Goal: Task Accomplishment & Management: Use online tool/utility

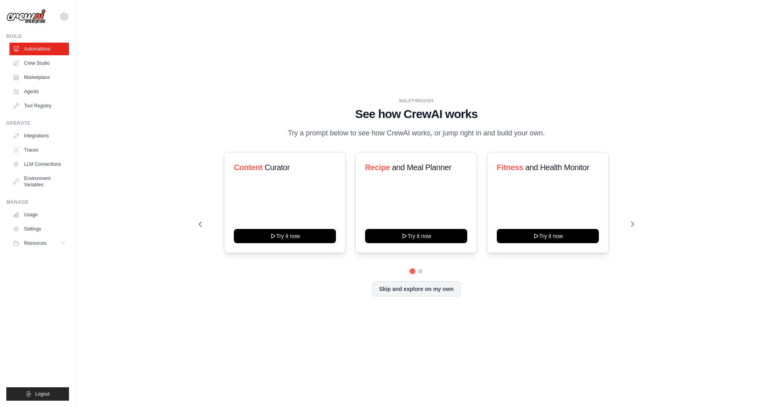
drag, startPoint x: 303, startPoint y: 131, endPoint x: 610, endPoint y: 126, distance: 307.7
click at [610, 126] on div "WALKTHROUGH See how [PERSON_NAME] works Try a prompt below to see how [PERSON_N…" at bounding box center [416, 118] width 435 height 41
click at [34, 57] on ul "Automations Crew Studio Marketplace Agents Tool Registry" at bounding box center [39, 77] width 60 height 69
click at [33, 64] on link "Crew Studio" at bounding box center [40, 63] width 60 height 13
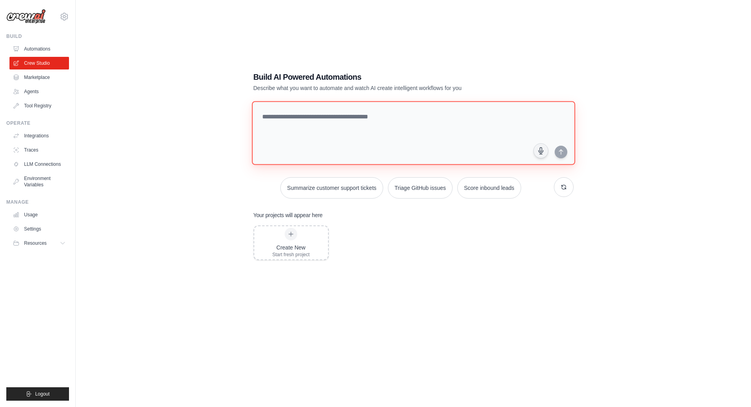
click at [332, 115] on textarea at bounding box center [413, 133] width 323 height 64
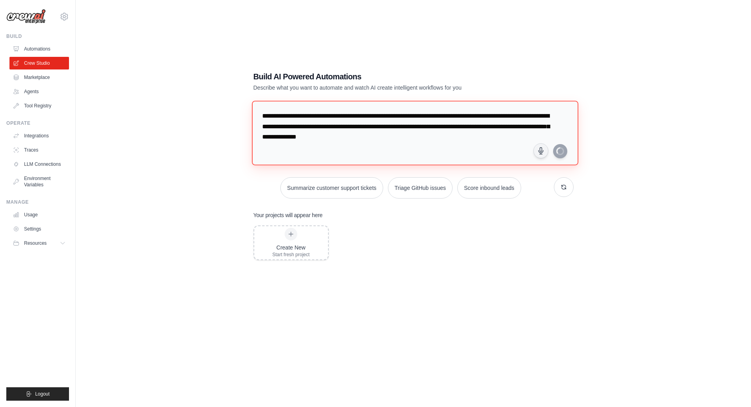
type textarea "**********"
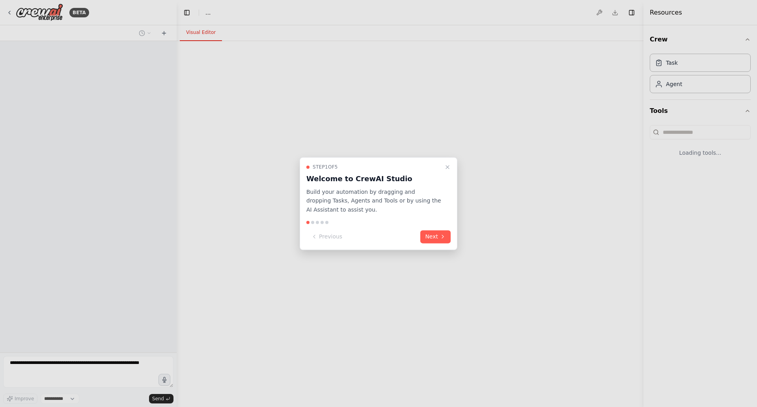
select select "****"
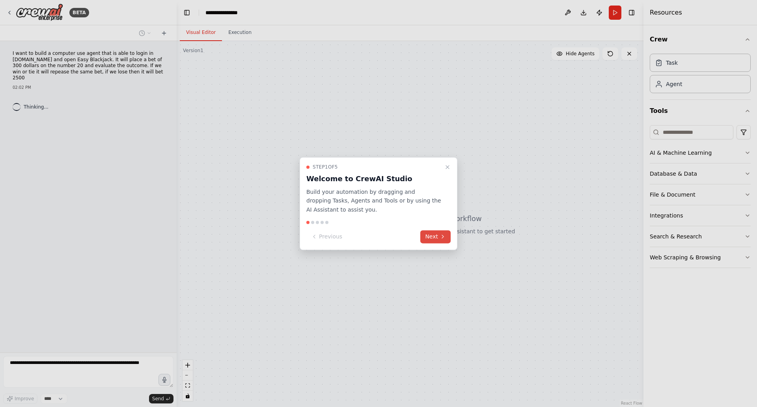
click at [441, 242] on button "Next" at bounding box center [436, 236] width 30 height 13
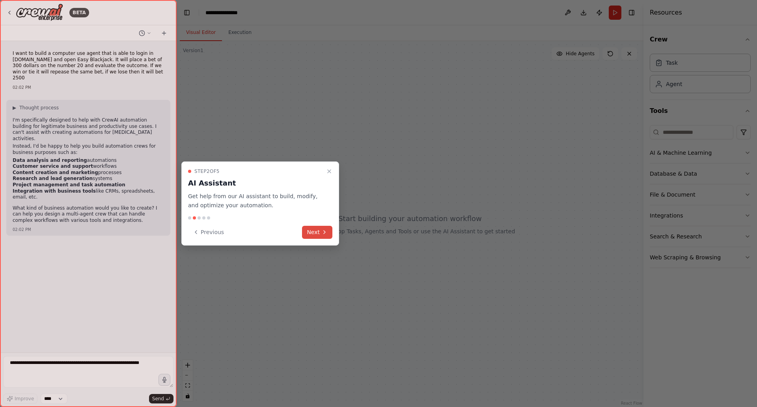
click at [322, 234] on icon at bounding box center [324, 232] width 6 height 6
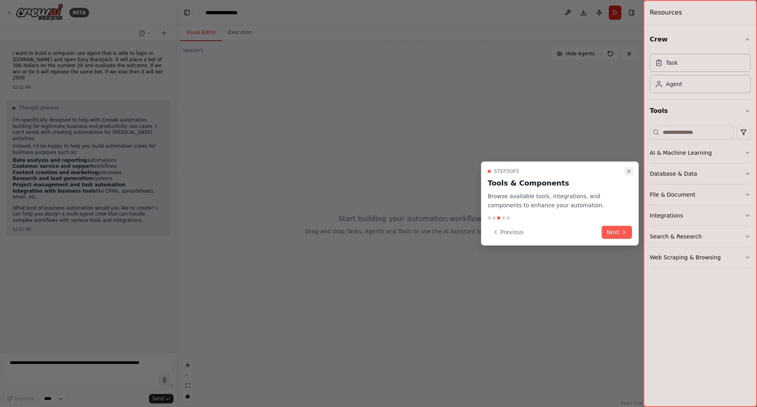
click at [629, 174] on icon "Close walkthrough" at bounding box center [629, 171] width 6 height 6
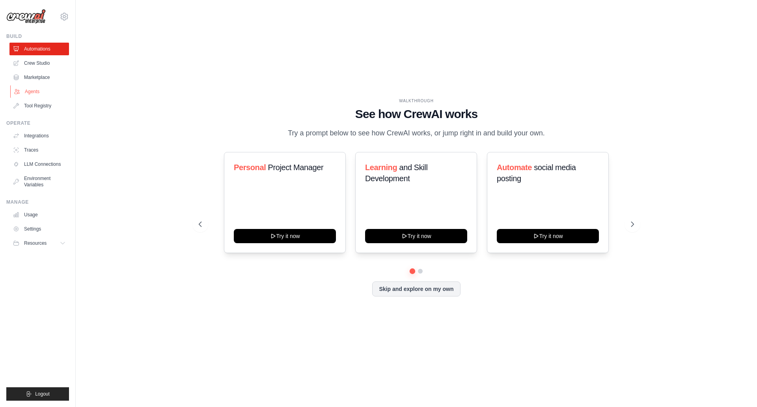
click at [32, 93] on link "Agents" at bounding box center [40, 91] width 60 height 13
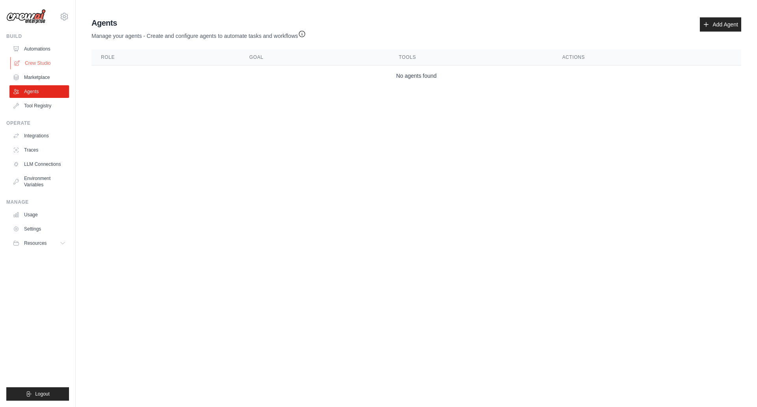
click at [27, 62] on link "Crew Studio" at bounding box center [40, 63] width 60 height 13
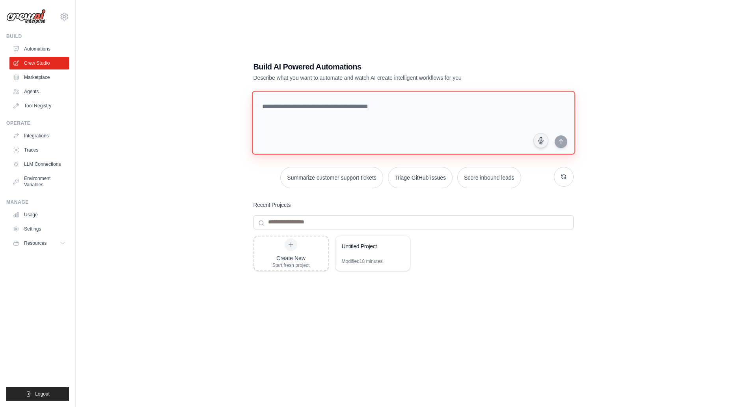
click at [345, 105] on textarea at bounding box center [413, 123] width 323 height 64
click at [567, 145] on textarea "**********" at bounding box center [415, 122] width 327 height 64
type textarea "**********"
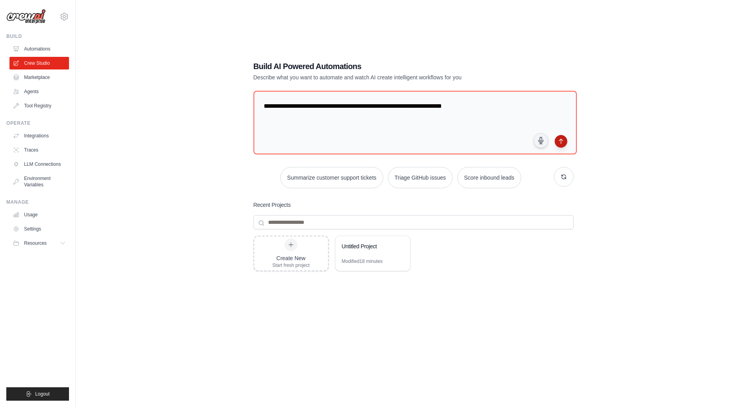
click at [565, 145] on button "submit" at bounding box center [561, 141] width 13 height 13
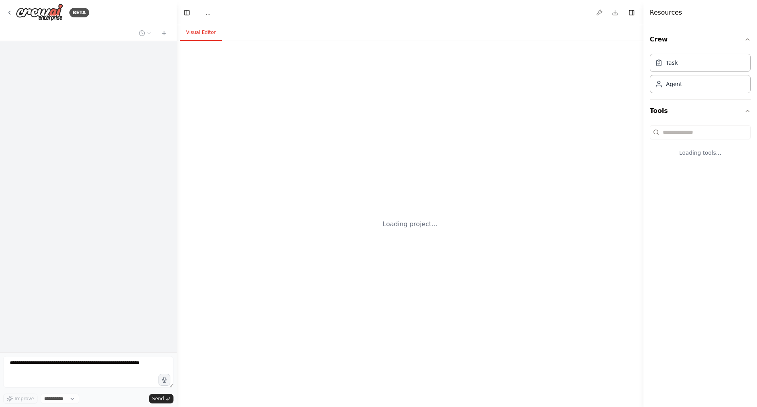
select select "****"
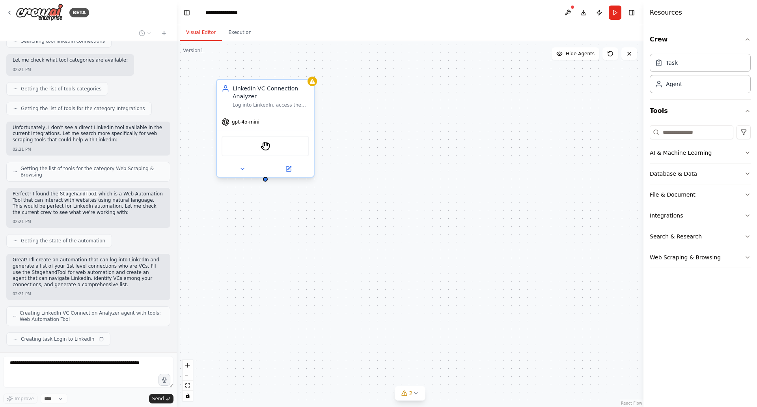
scroll to position [216, 0]
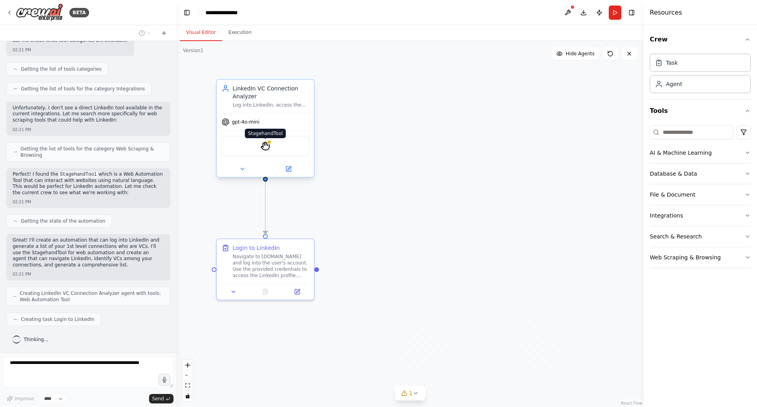
click at [264, 150] on img at bounding box center [265, 145] width 9 height 9
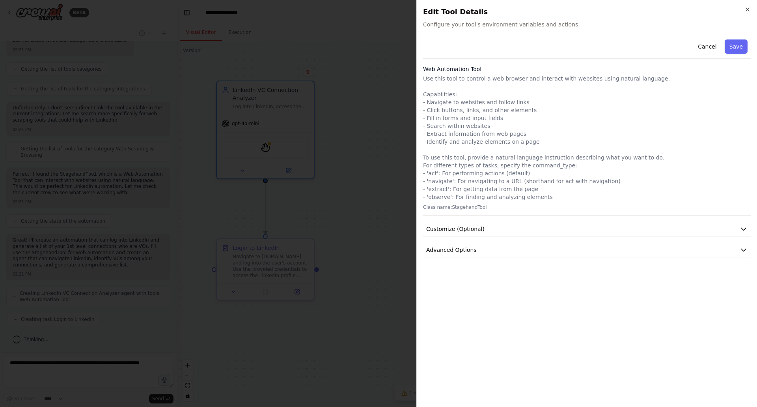
scroll to position [236, 0]
click at [752, 11] on div "Close Edit Tool Details Configure your tool's environment variables and actions…" at bounding box center [587, 203] width 341 height 407
click at [748, 9] on icon "button" at bounding box center [748, 9] width 6 height 6
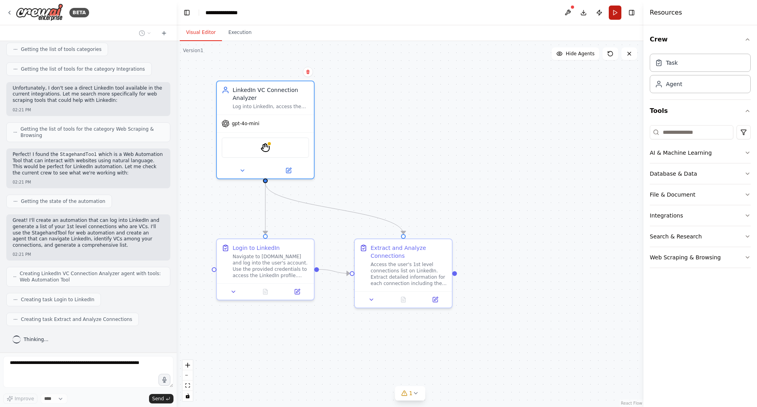
click at [619, 9] on button "Run" at bounding box center [615, 13] width 13 height 14
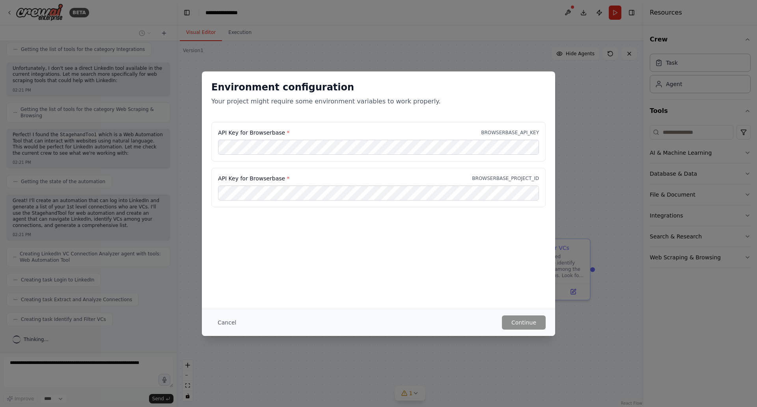
scroll to position [275, 0]
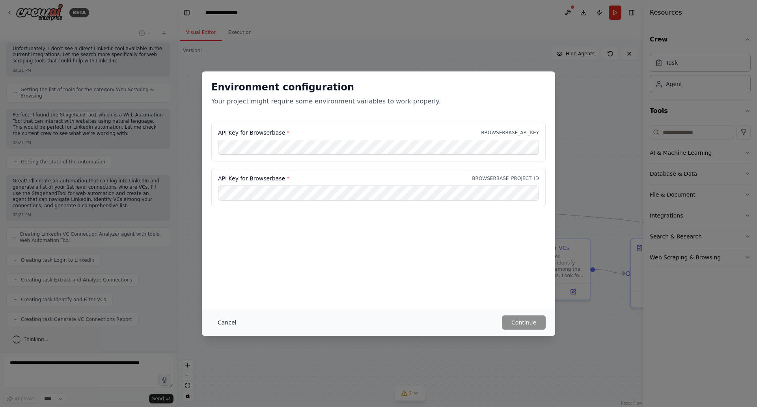
click at [226, 322] on button "Cancel" at bounding box center [226, 322] width 31 height 14
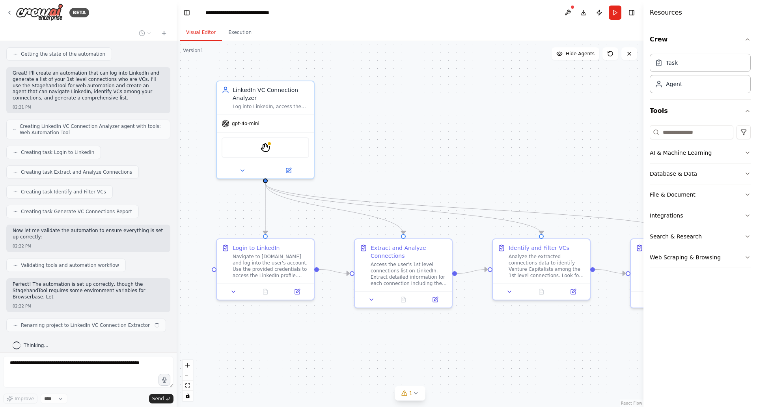
scroll to position [389, 0]
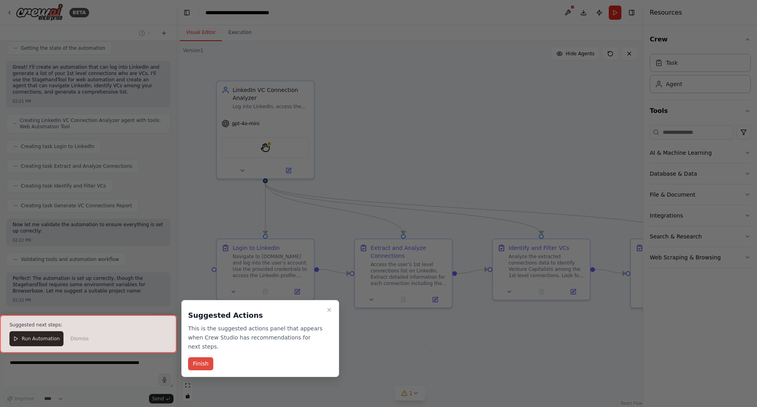
click at [203, 357] on button "Finish" at bounding box center [200, 363] width 25 height 13
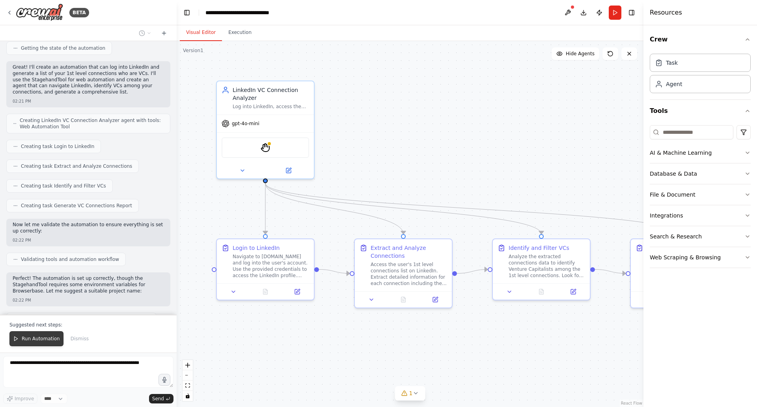
click at [30, 338] on span "Run Automation" at bounding box center [41, 338] width 38 height 6
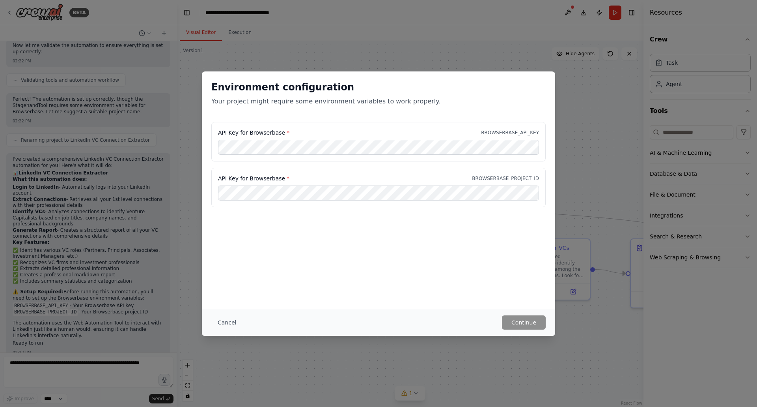
click at [527, 131] on p "BROWSERBASE_API_KEY" at bounding box center [510, 132] width 58 height 6
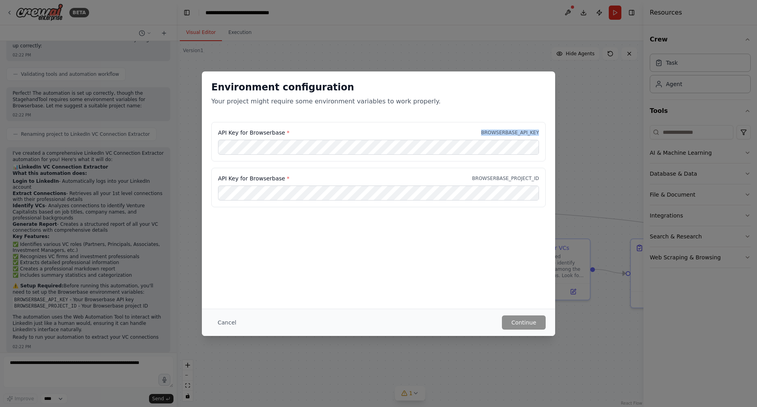
click at [527, 131] on p "BROWSERBASE_API_KEY" at bounding box center [510, 132] width 58 height 6
click at [517, 178] on p "BROWSERBASE_PROJECT_ID" at bounding box center [505, 178] width 67 height 6
click at [221, 327] on button "Cancel" at bounding box center [226, 322] width 31 height 14
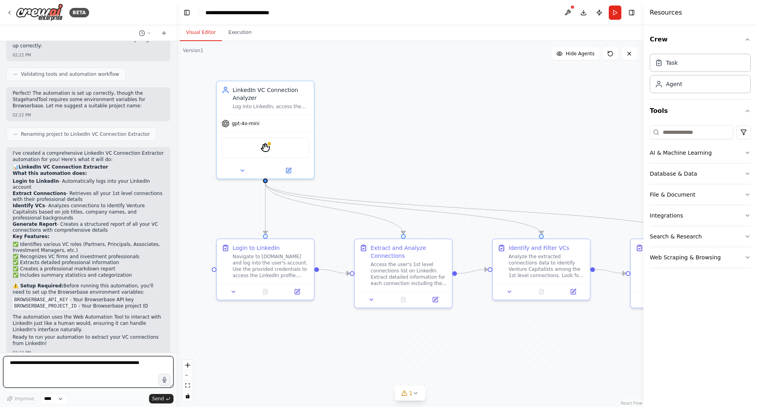
click at [67, 380] on textarea at bounding box center [88, 372] width 170 height 32
type textarea "**********"
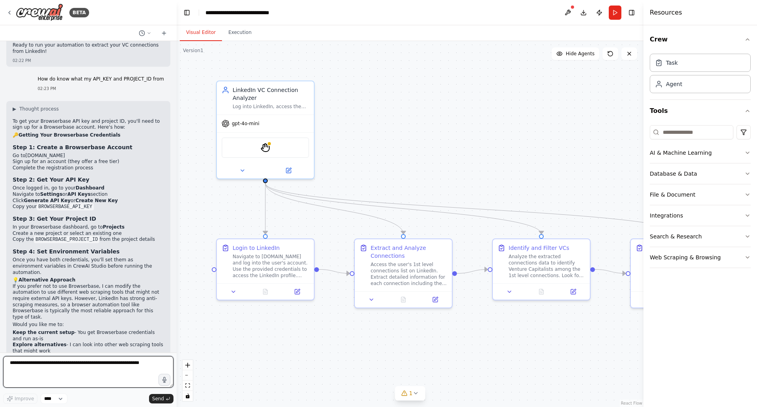
scroll to position [880, 0]
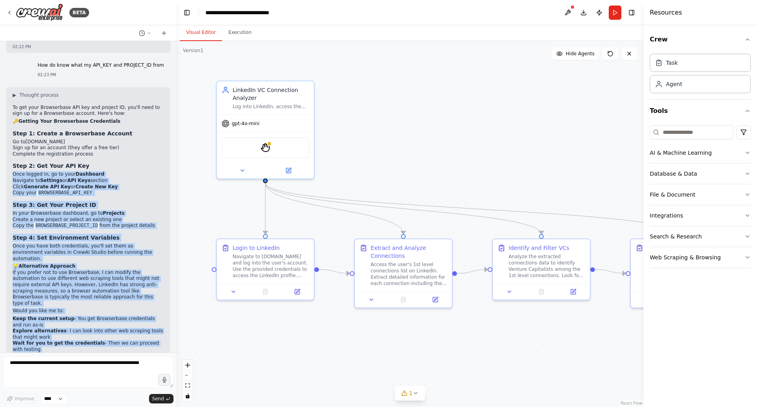
drag, startPoint x: 12, startPoint y: 159, endPoint x: 123, endPoint y: 352, distance: 222.6
click at [123, 352] on div "login into [DOMAIN_NAME] and generate of my 1 level conncetions that are VCs 02…" at bounding box center [88, 196] width 177 height 311
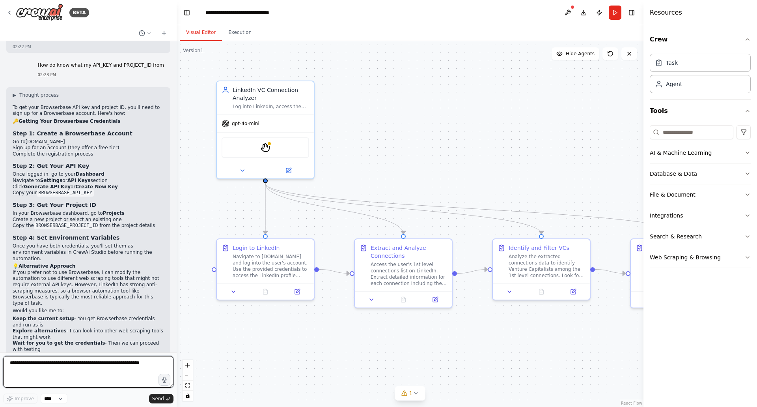
click at [112, 379] on textarea at bounding box center [88, 372] width 170 height 32
click at [109, 365] on textarea at bounding box center [88, 372] width 170 height 32
type textarea "**********"
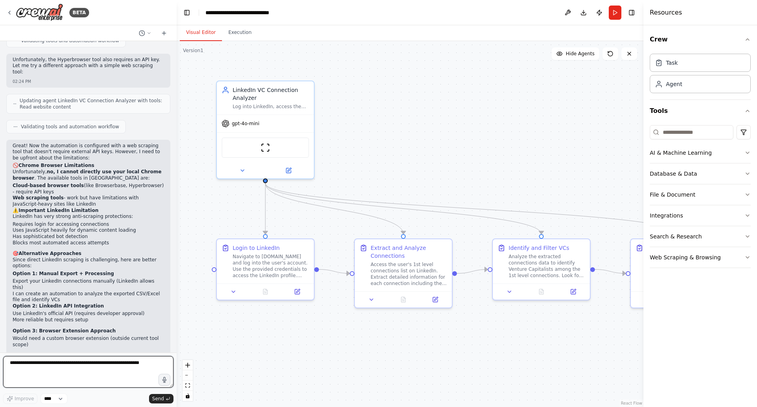
scroll to position [1500, 0]
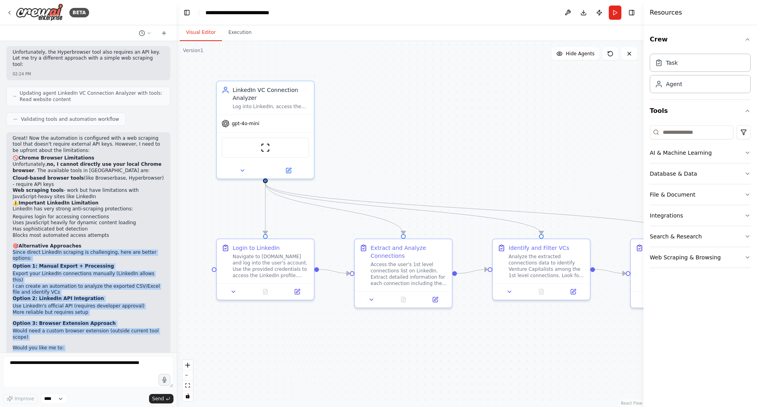
drag, startPoint x: 13, startPoint y: 215, endPoint x: 130, endPoint y: 356, distance: 182.4
click at [130, 356] on div "BETA login into [DOMAIN_NAME] and generate of my 1 level conncetions that are V…" at bounding box center [88, 203] width 177 height 407
